Goal: Information Seeking & Learning: Find specific fact

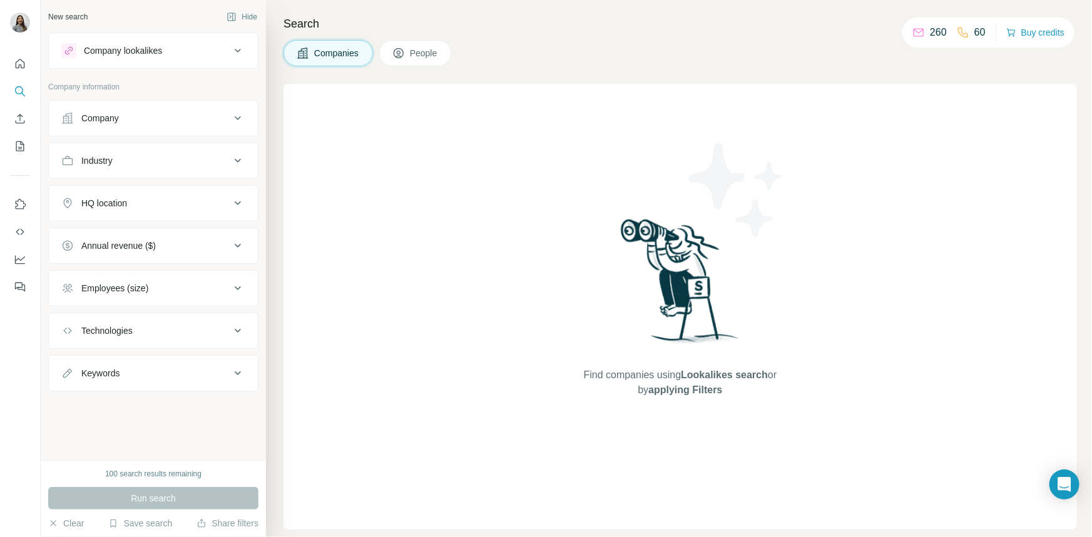
click at [842, 71] on div "Search Companies People Find companies using Lookalikes search or by applying F…" at bounding box center [679, 268] width 826 height 537
click at [641, 268] on img at bounding box center [680, 285] width 130 height 139
click at [20, 83] on button "Search" at bounding box center [20, 91] width 20 height 23
click at [149, 117] on div "Company" at bounding box center [145, 118] width 169 height 13
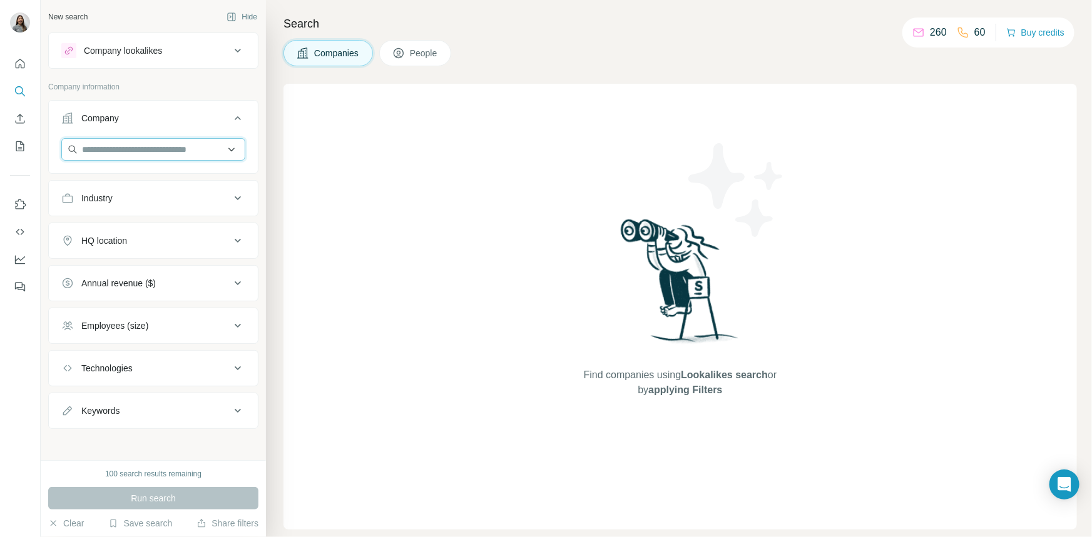
click at [156, 148] on input "text" at bounding box center [153, 149] width 184 height 23
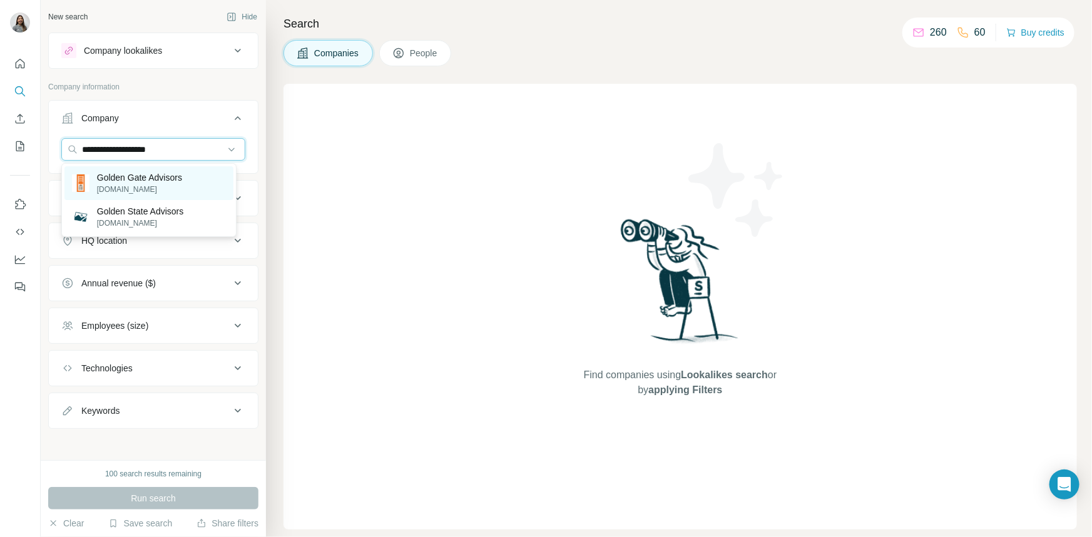
type input "**********"
click at [158, 179] on p "Golden Gate Advisors" at bounding box center [139, 177] width 85 height 13
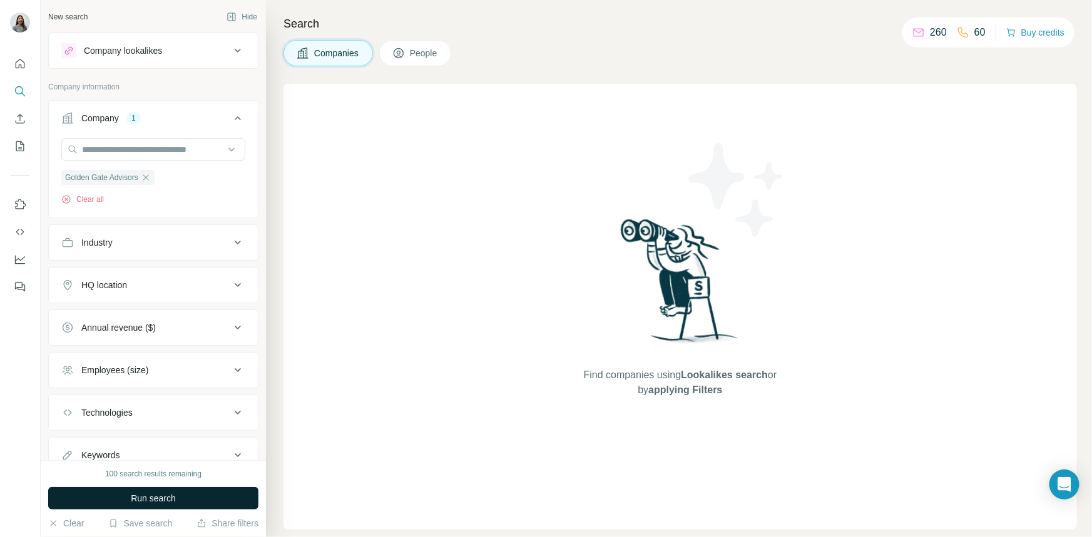
click at [146, 507] on button "Run search" at bounding box center [153, 498] width 210 height 23
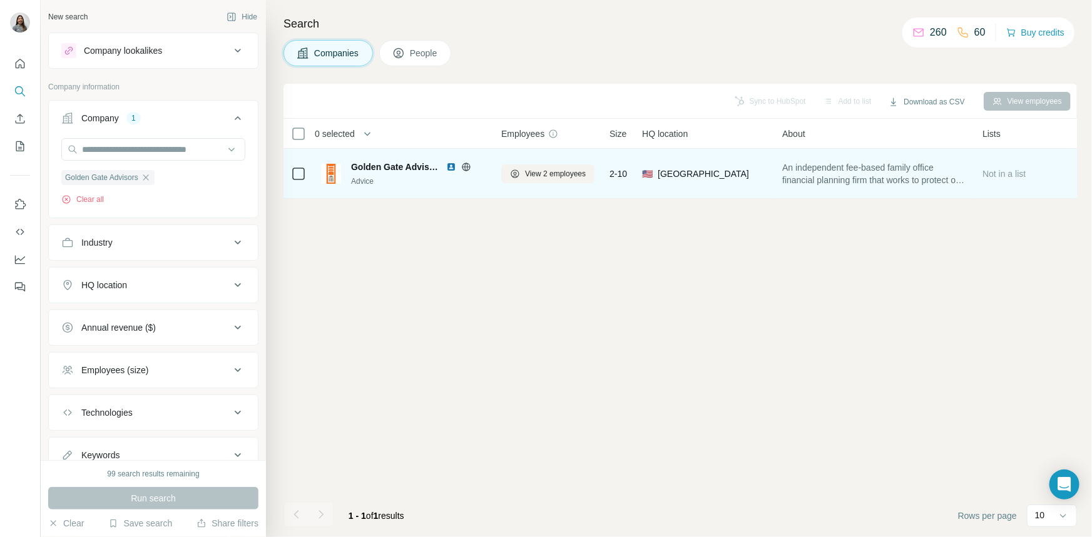
click at [455, 176] on div "Advice" at bounding box center [418, 181] width 135 height 11
click at [407, 163] on span "Golden Gate Advisors" at bounding box center [395, 167] width 89 height 13
click at [550, 170] on span "View 2 employees" at bounding box center [555, 173] width 61 height 11
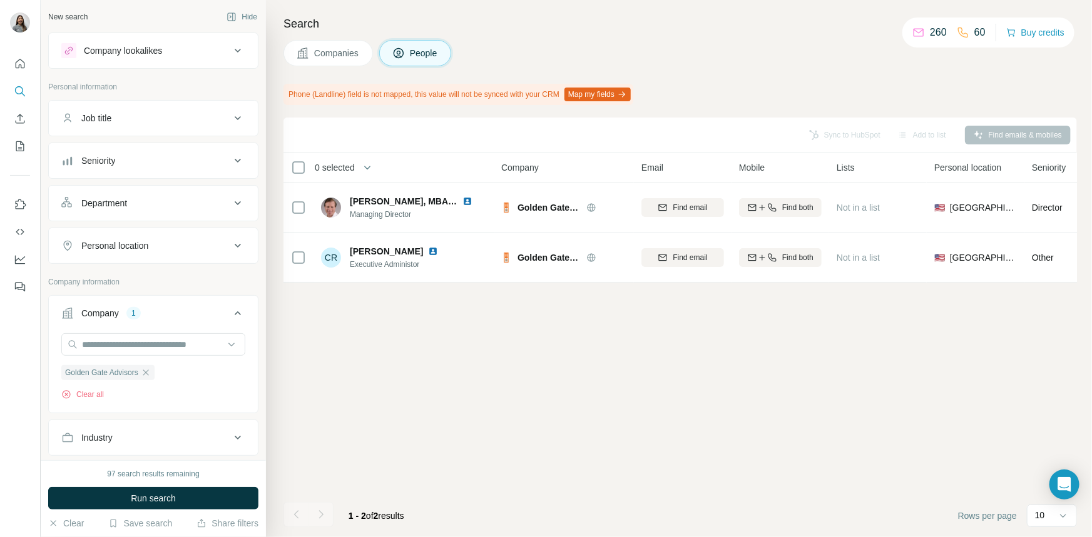
click at [657, 64] on div "Companies People" at bounding box center [679, 53] width 793 height 26
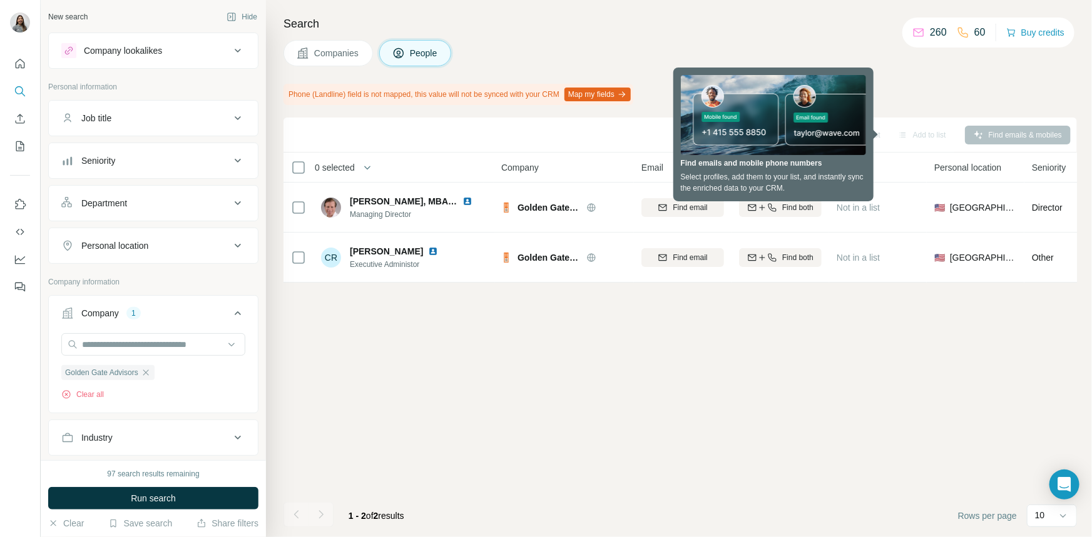
click at [639, 32] on h4 "Search" at bounding box center [679, 24] width 793 height 18
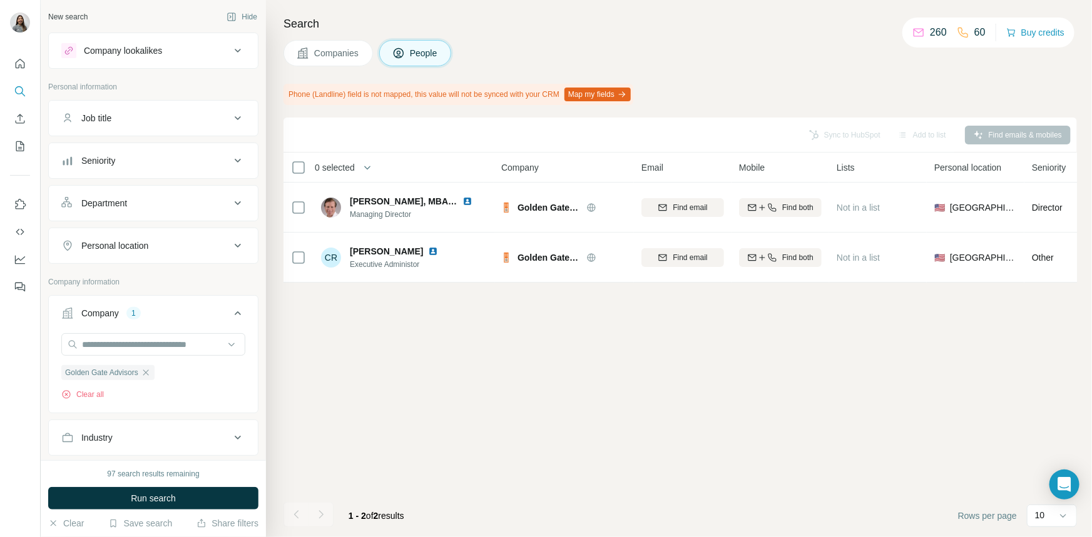
click at [711, 57] on div "Companies People" at bounding box center [679, 53] width 793 height 26
click at [793, 49] on div "Companies People" at bounding box center [679, 53] width 793 height 26
